Goal: Task Accomplishment & Management: Use online tool/utility

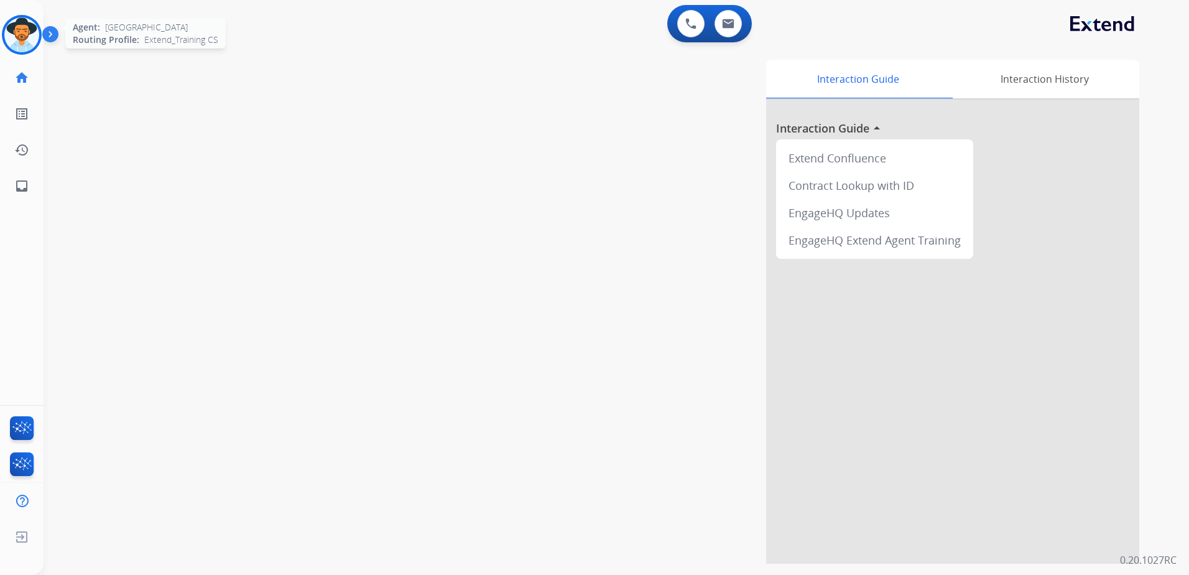
click at [31, 32] on img at bounding box center [21, 34] width 35 height 35
